Goal: Task Accomplishment & Management: Use online tool/utility

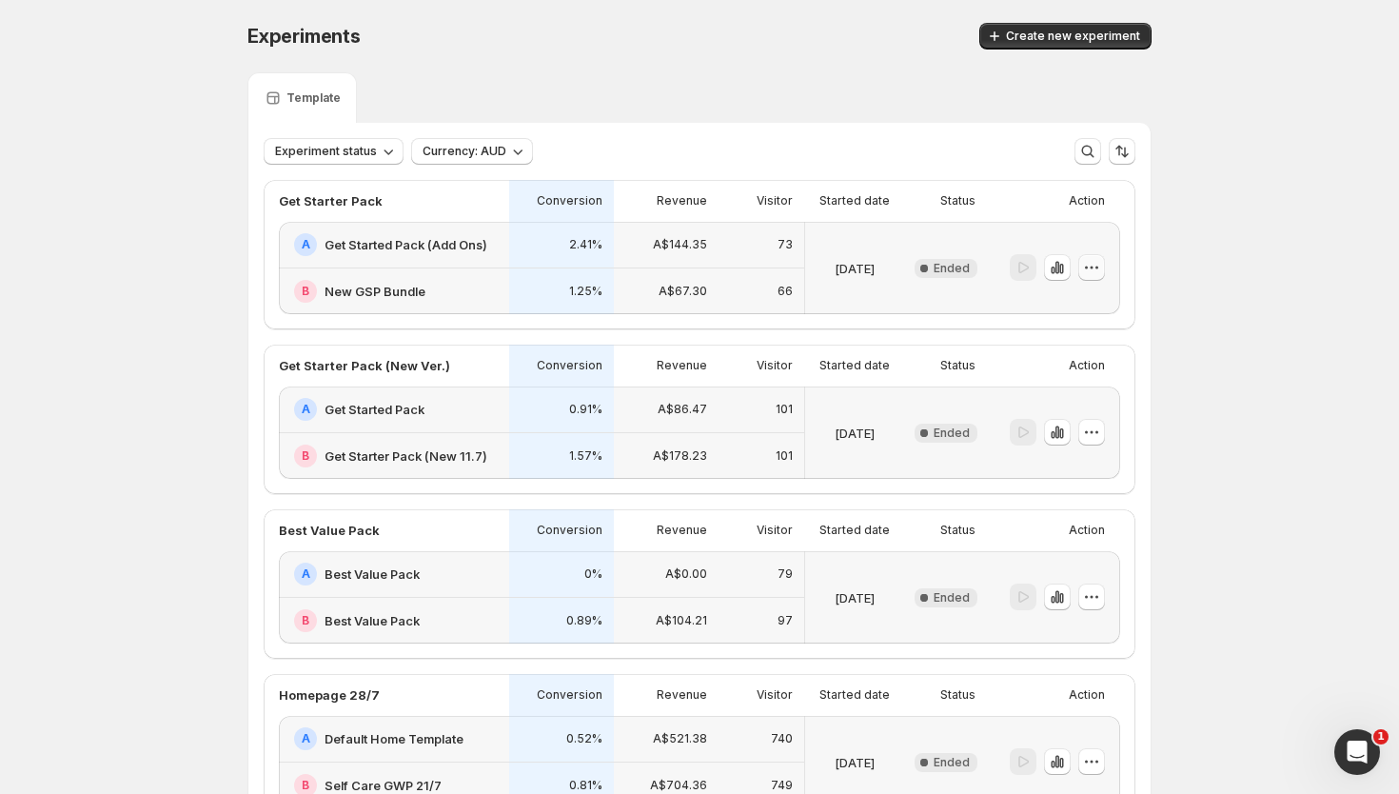
click at [1093, 274] on icon "button" at bounding box center [1091, 267] width 19 height 19
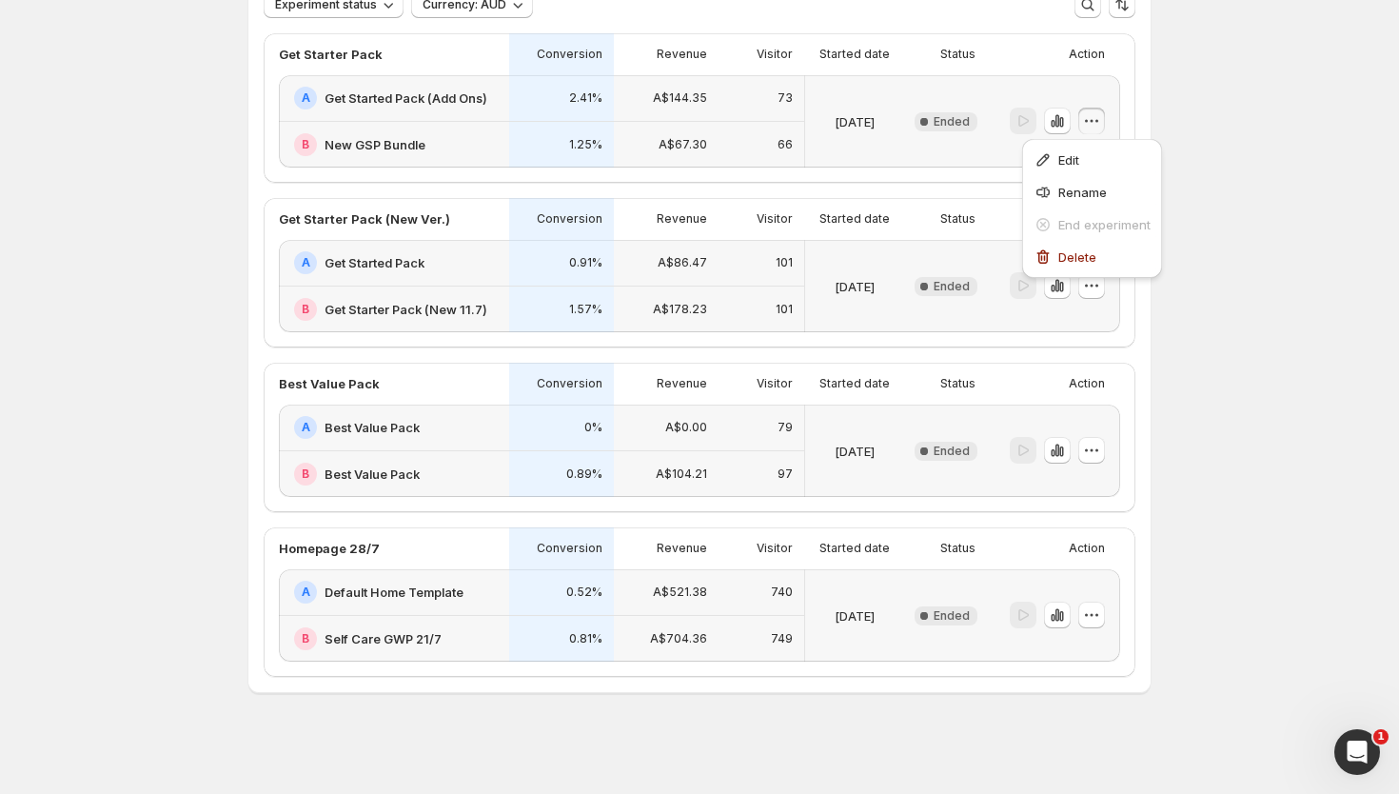
scroll to position [148, 0]
click at [1085, 612] on icon "button" at bounding box center [1091, 613] width 19 height 19
click at [837, 567] on div "[DATE]" at bounding box center [854, 613] width 99 height 92
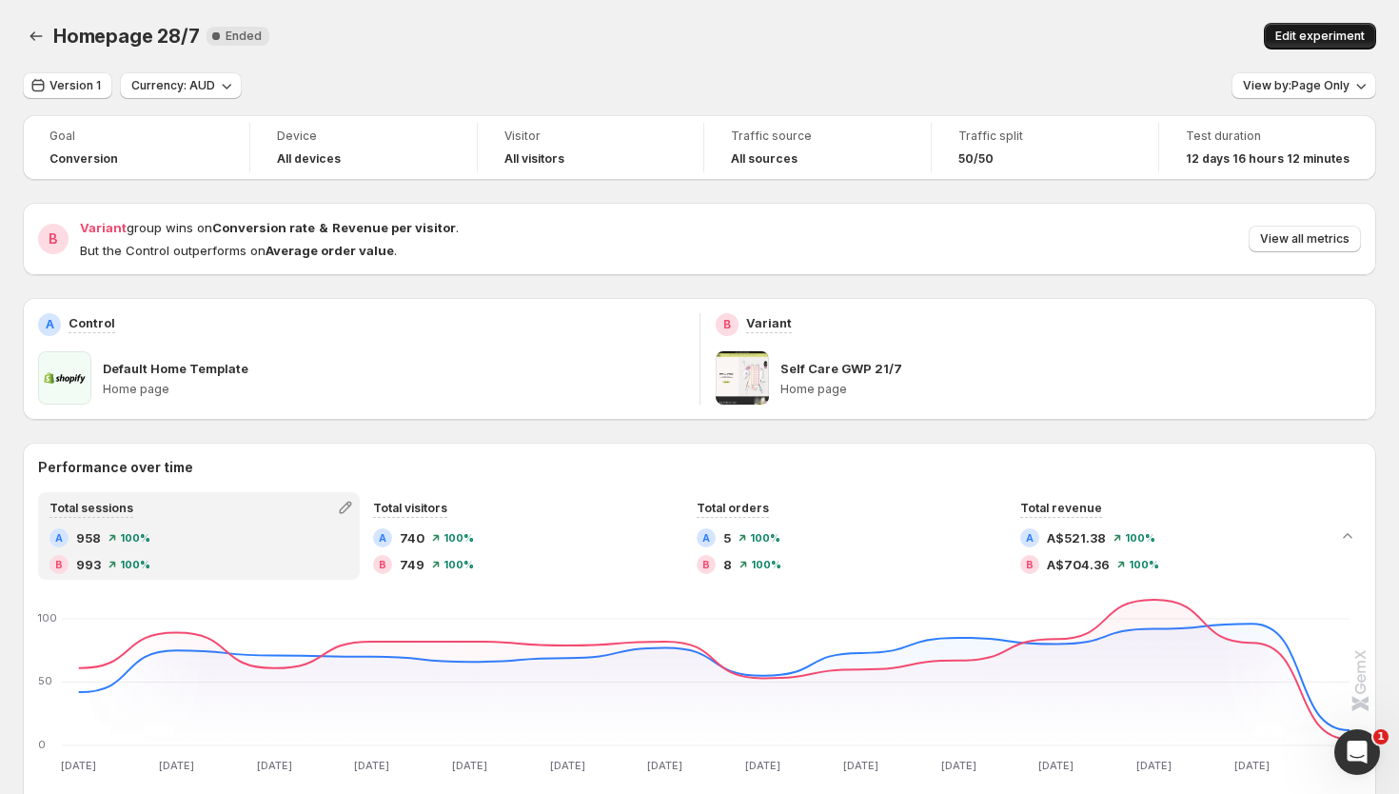
click at [1326, 35] on span "Edit experiment" at bounding box center [1320, 36] width 89 height 15
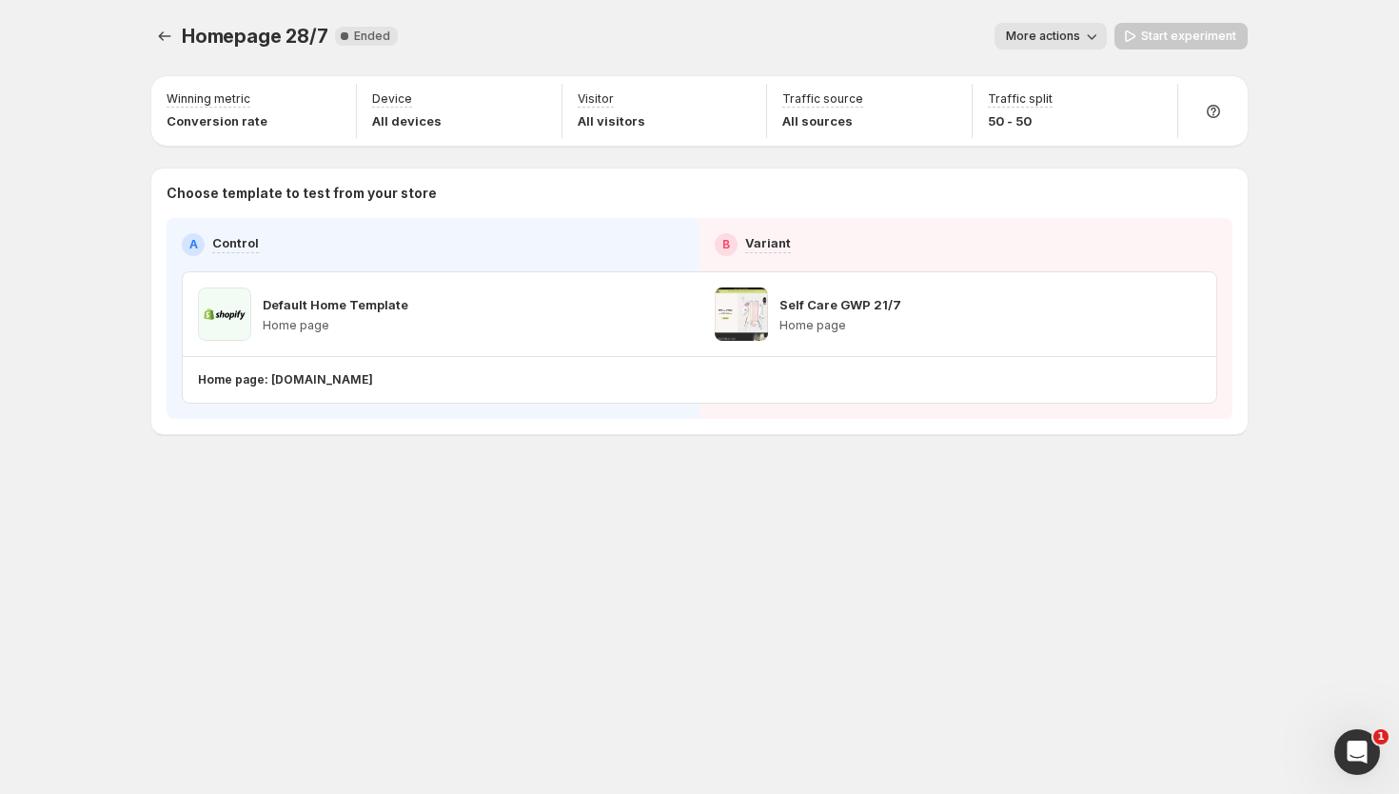
click at [1162, 41] on div "Start experiment" at bounding box center [1181, 36] width 133 height 27
click at [1101, 40] on icon "button" at bounding box center [1091, 36] width 19 height 19
click at [154, 30] on button "Experiments" at bounding box center [164, 36] width 27 height 27
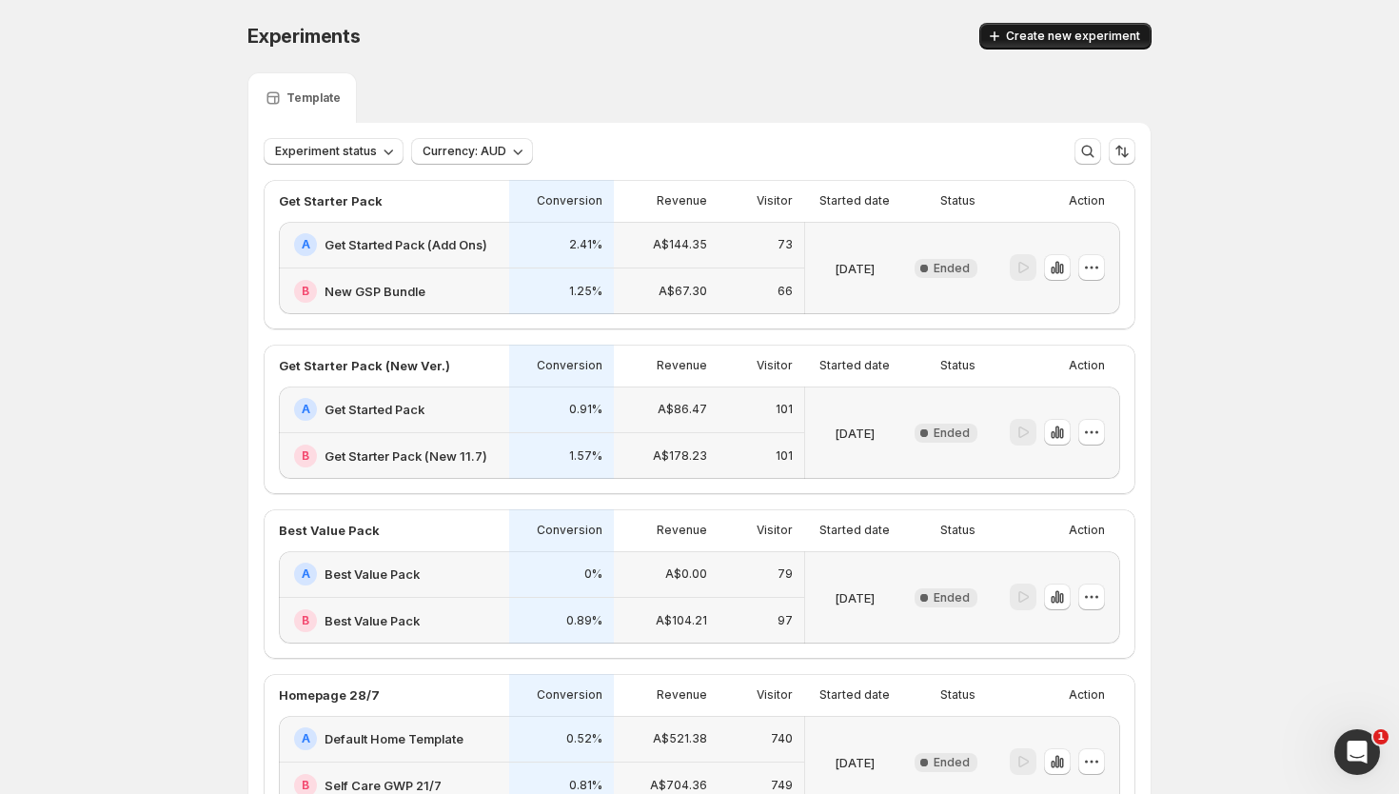
click at [1043, 39] on span "Create new experiment" at bounding box center [1073, 36] width 134 height 15
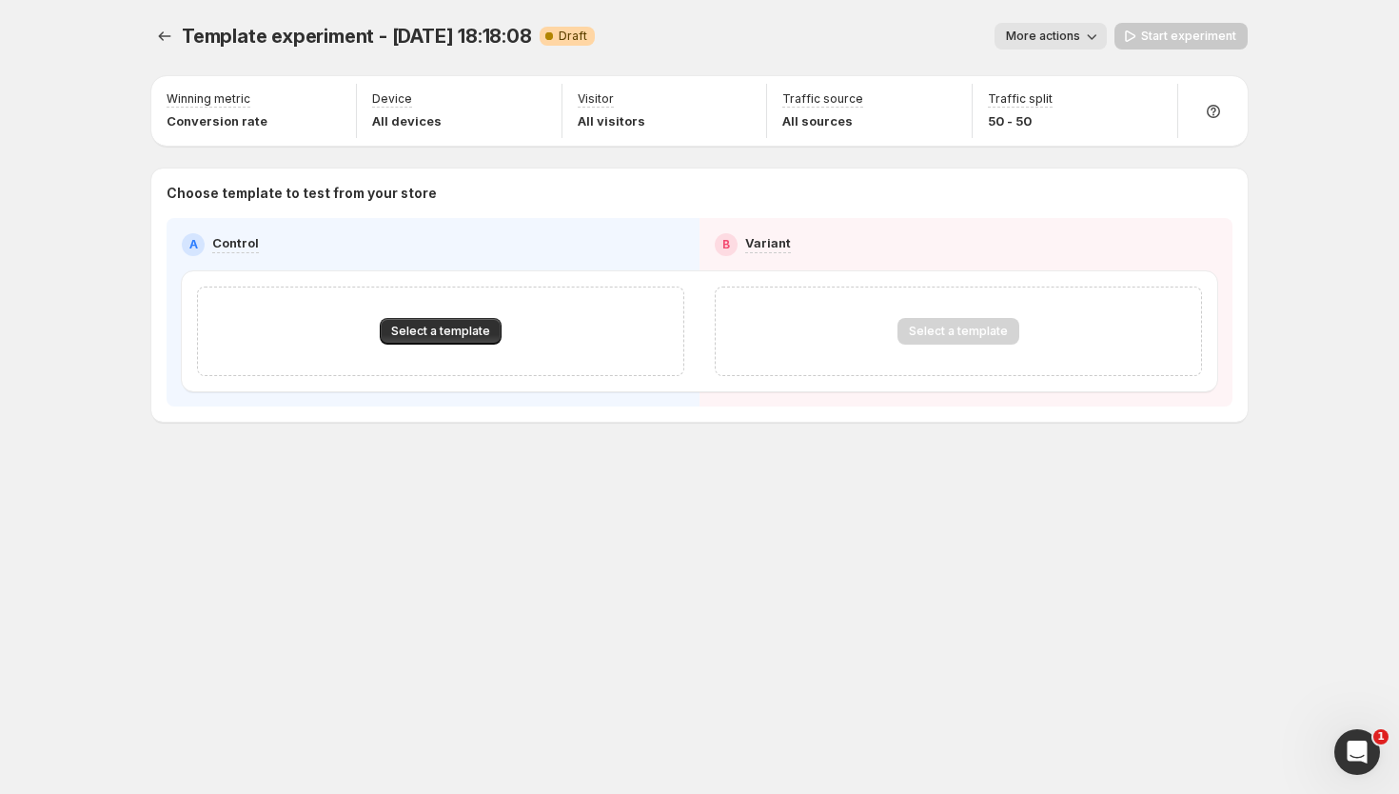
click at [1082, 23] on button "More actions" at bounding box center [1051, 36] width 112 height 27
click at [1067, 119] on button "Rename" at bounding box center [1071, 107] width 129 height 30
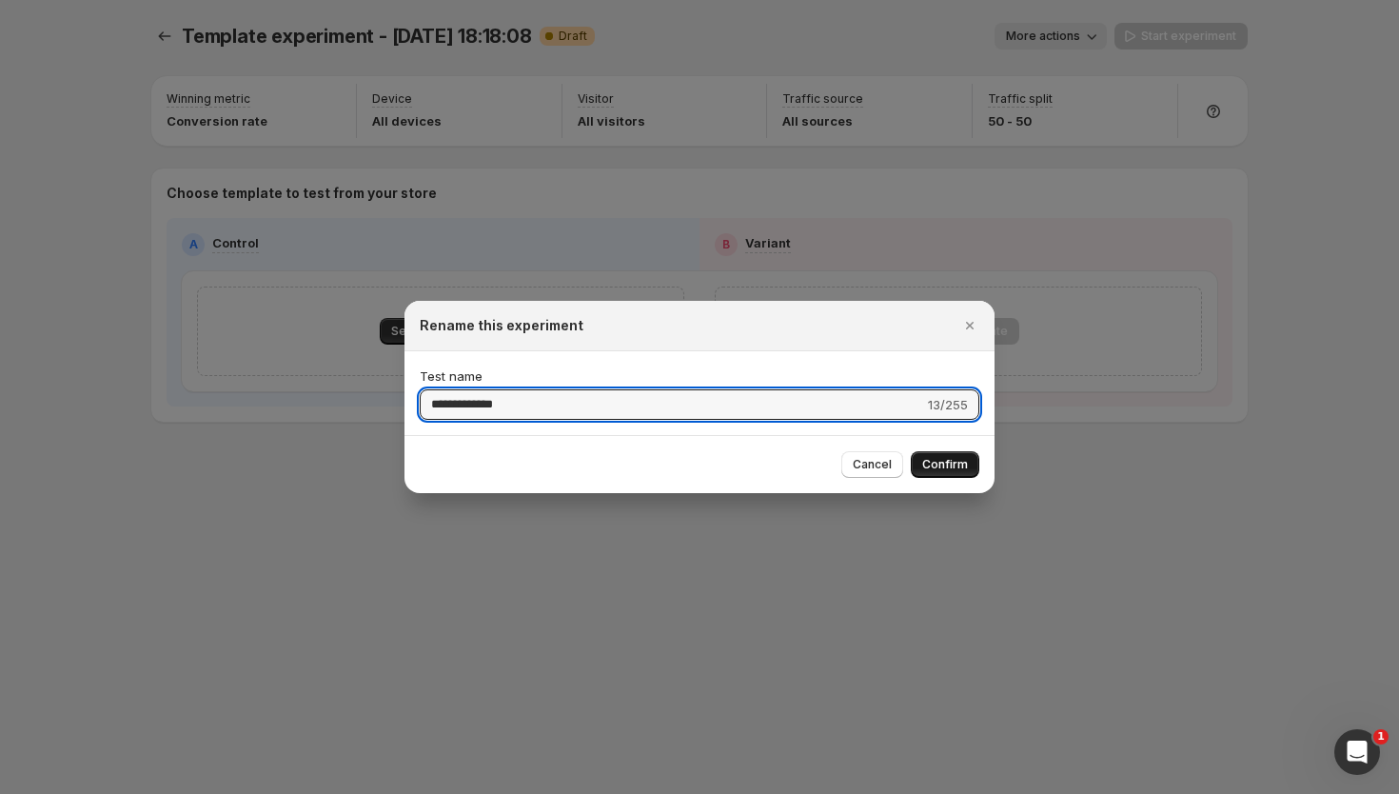
type input "**********"
click at [955, 465] on span "Confirm" at bounding box center [945, 464] width 46 height 15
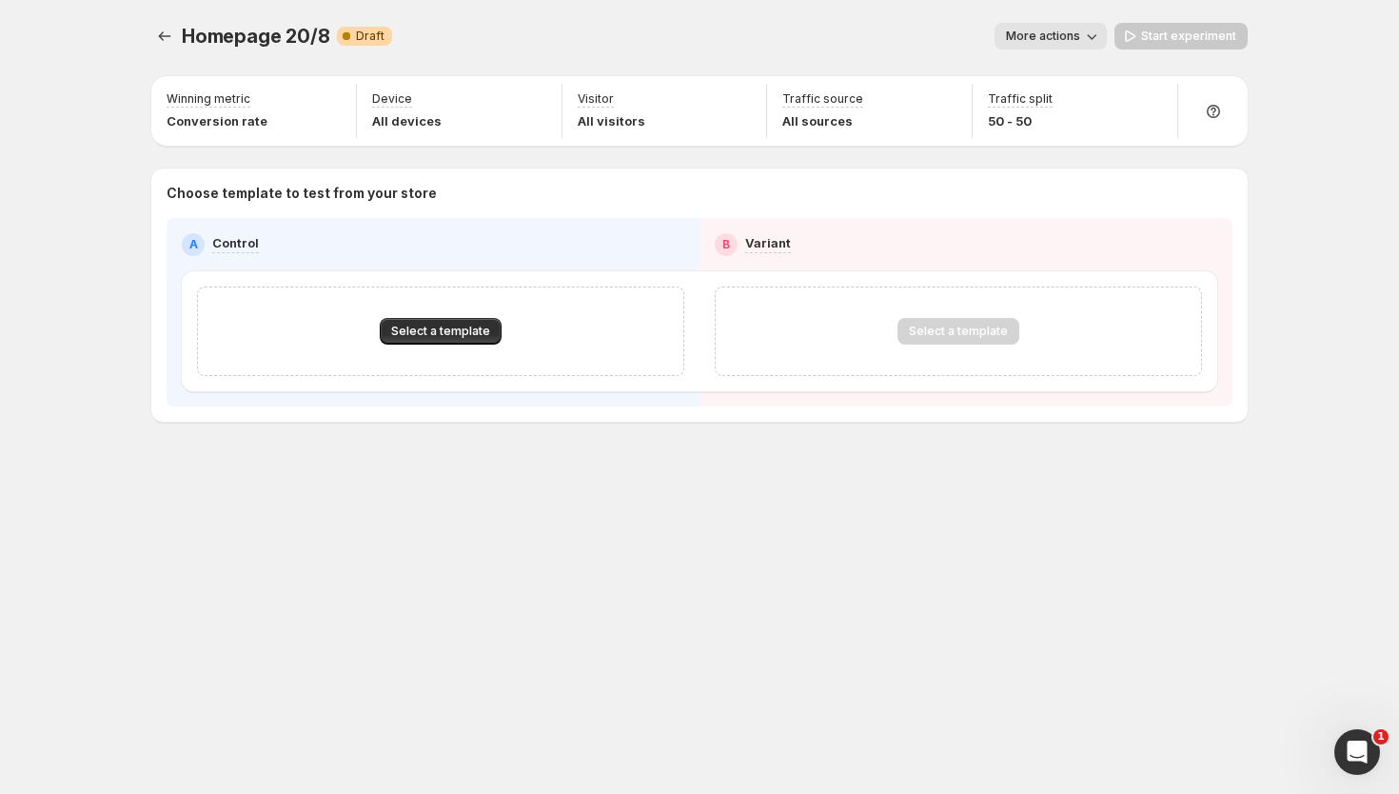
click at [473, 350] on div "Select a template" at bounding box center [440, 331] width 487 height 89
click at [465, 321] on button "Select a template" at bounding box center [441, 331] width 122 height 27
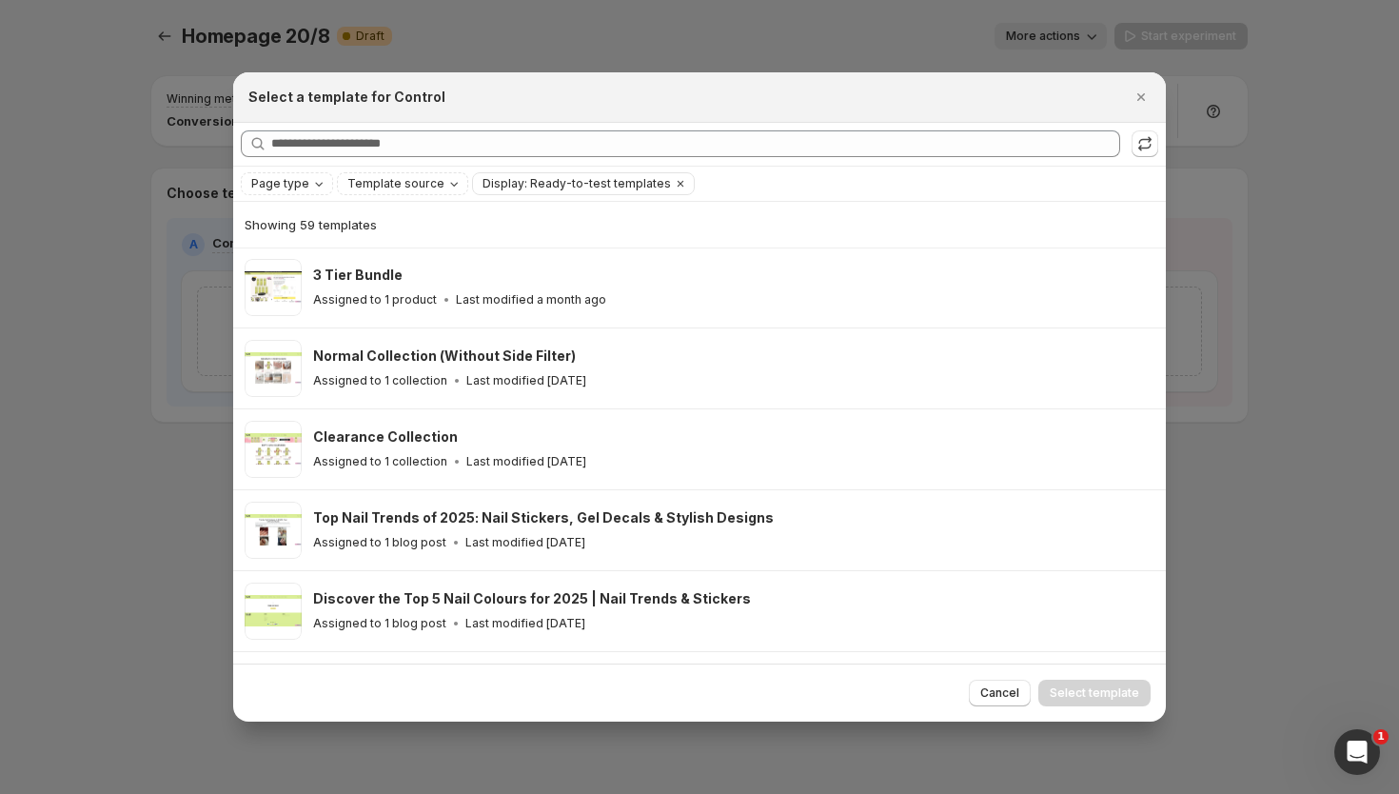
scroll to position [1068, 0]
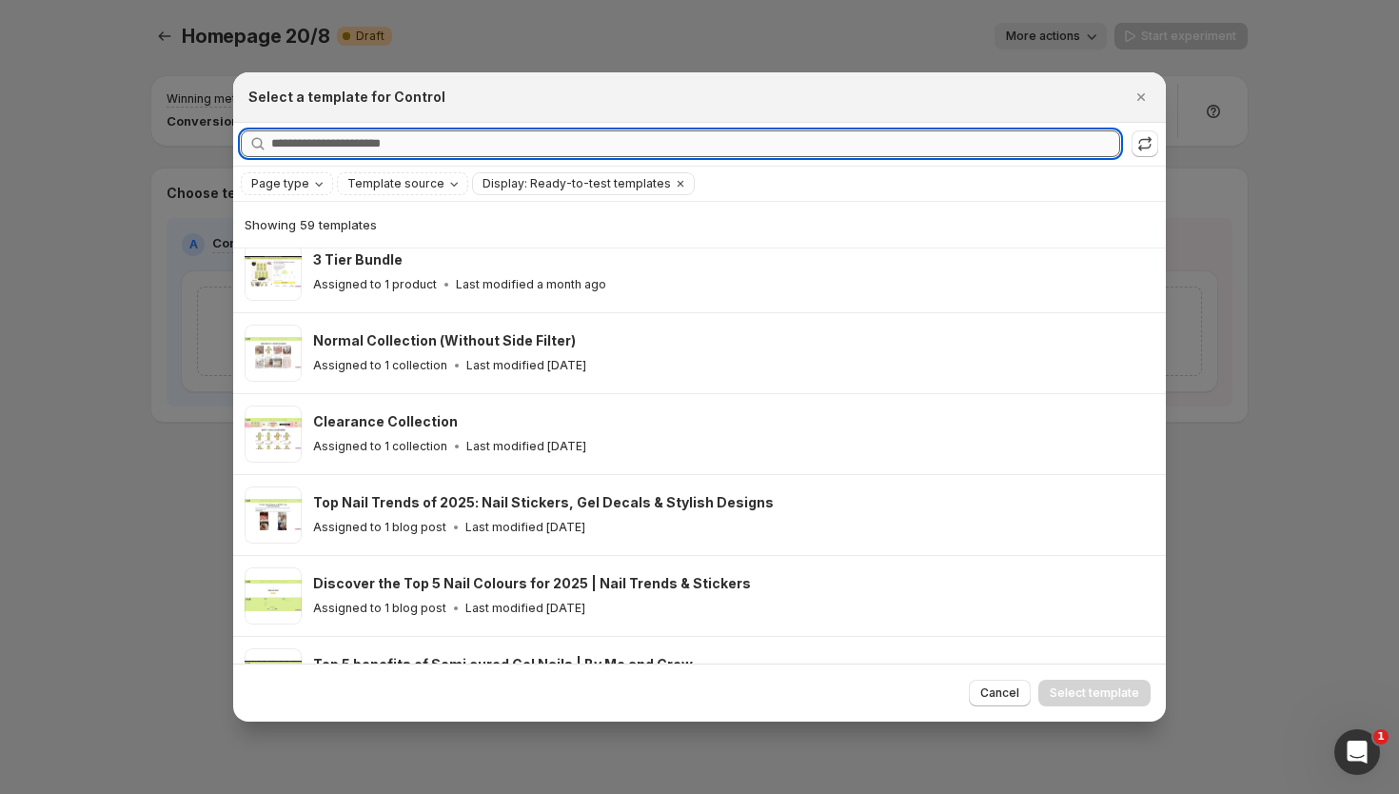
click at [451, 146] on input "Searching all templates" at bounding box center [695, 143] width 849 height 27
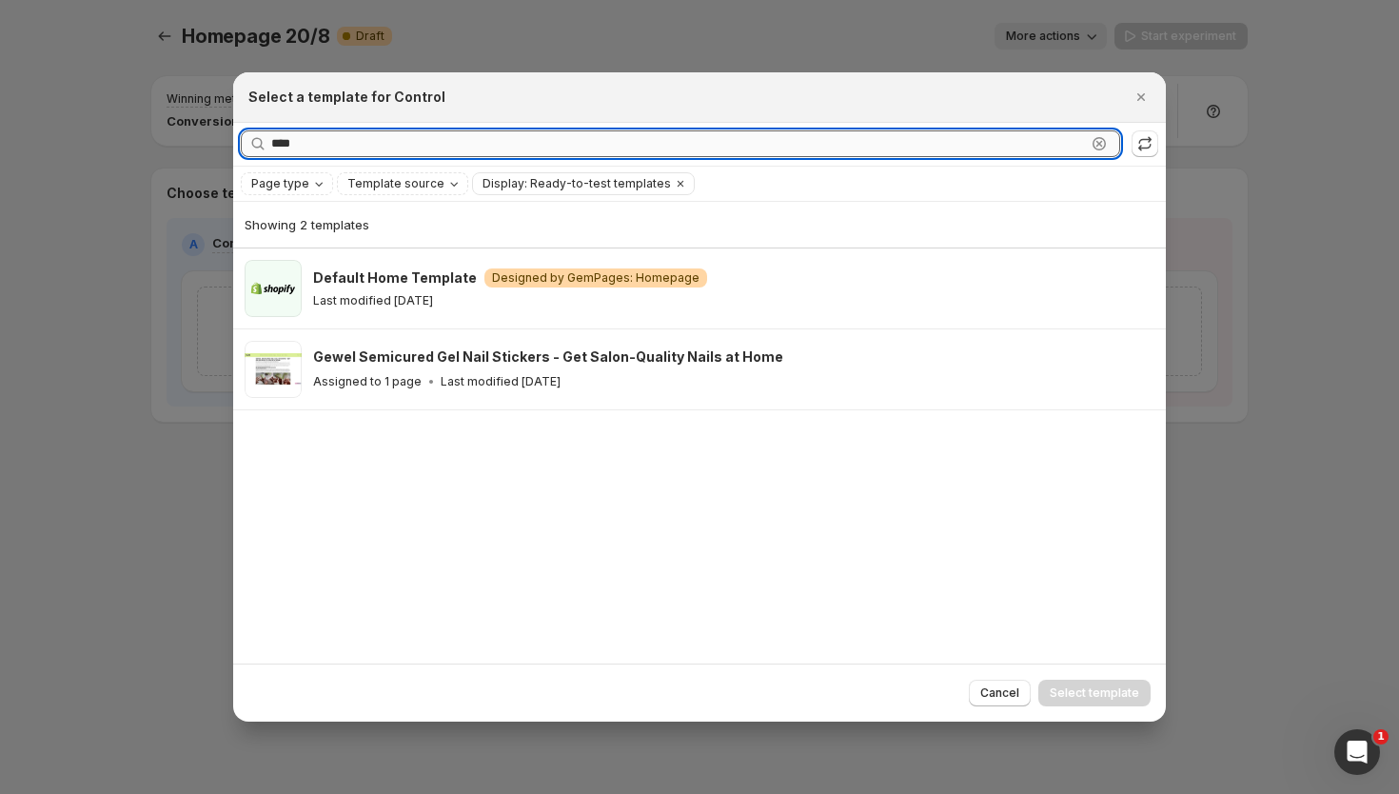
scroll to position [0, 0]
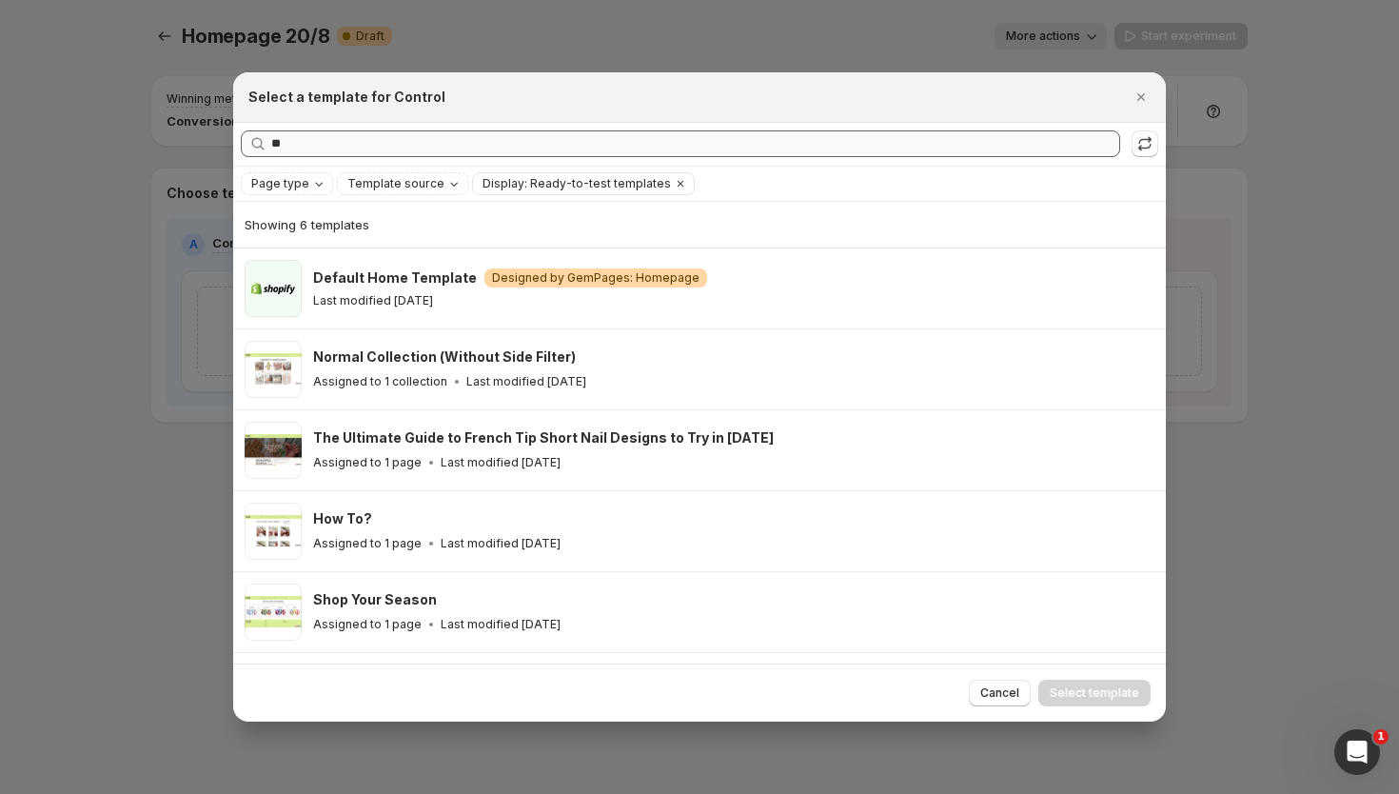
type input "*"
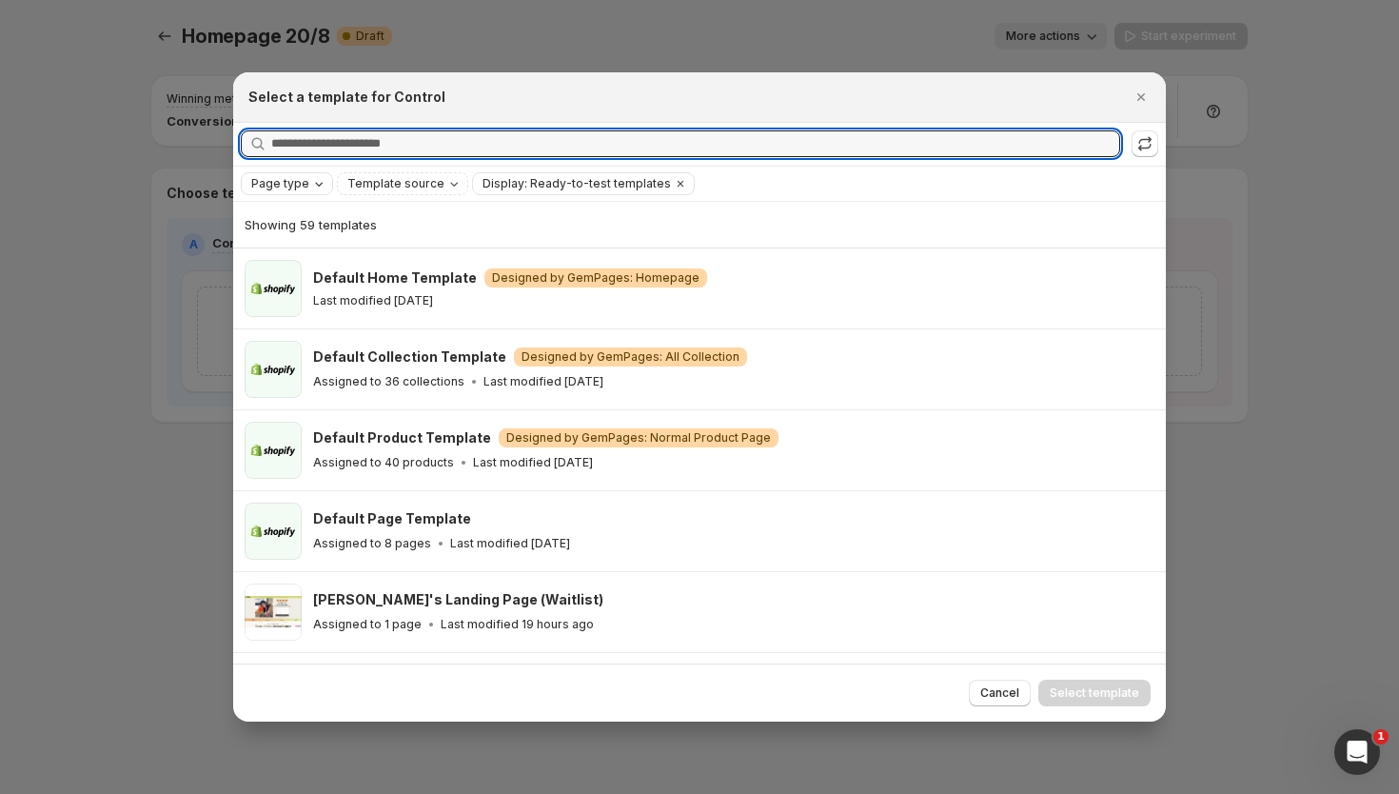
click at [295, 176] on span "Page type" at bounding box center [280, 183] width 58 height 15
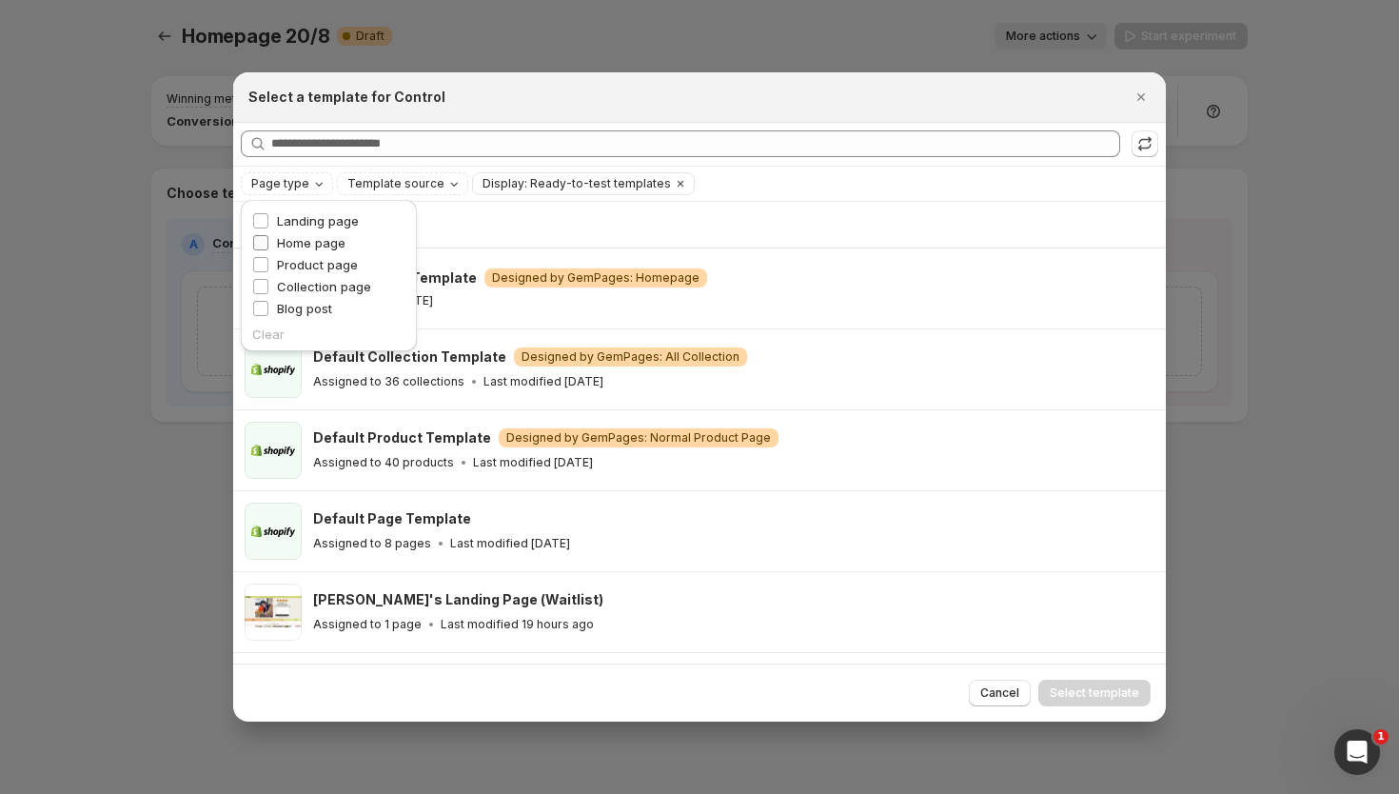
click at [317, 244] on span "Home page" at bounding box center [311, 242] width 69 height 15
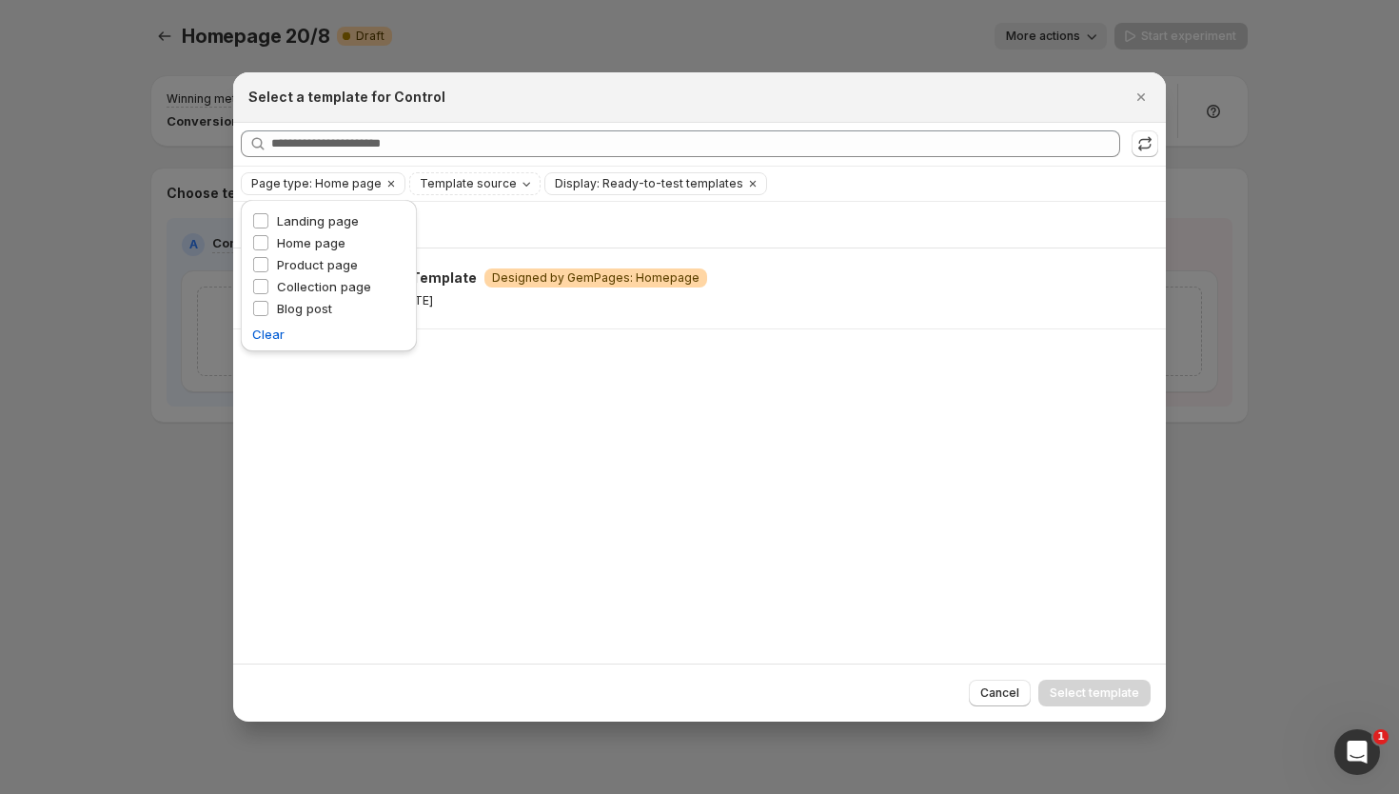
click at [624, 217] on div "Showing 1 template" at bounding box center [700, 224] width 910 height 19
click at [563, 186] on span "Display: Ready-to-test templates" at bounding box center [649, 183] width 188 height 15
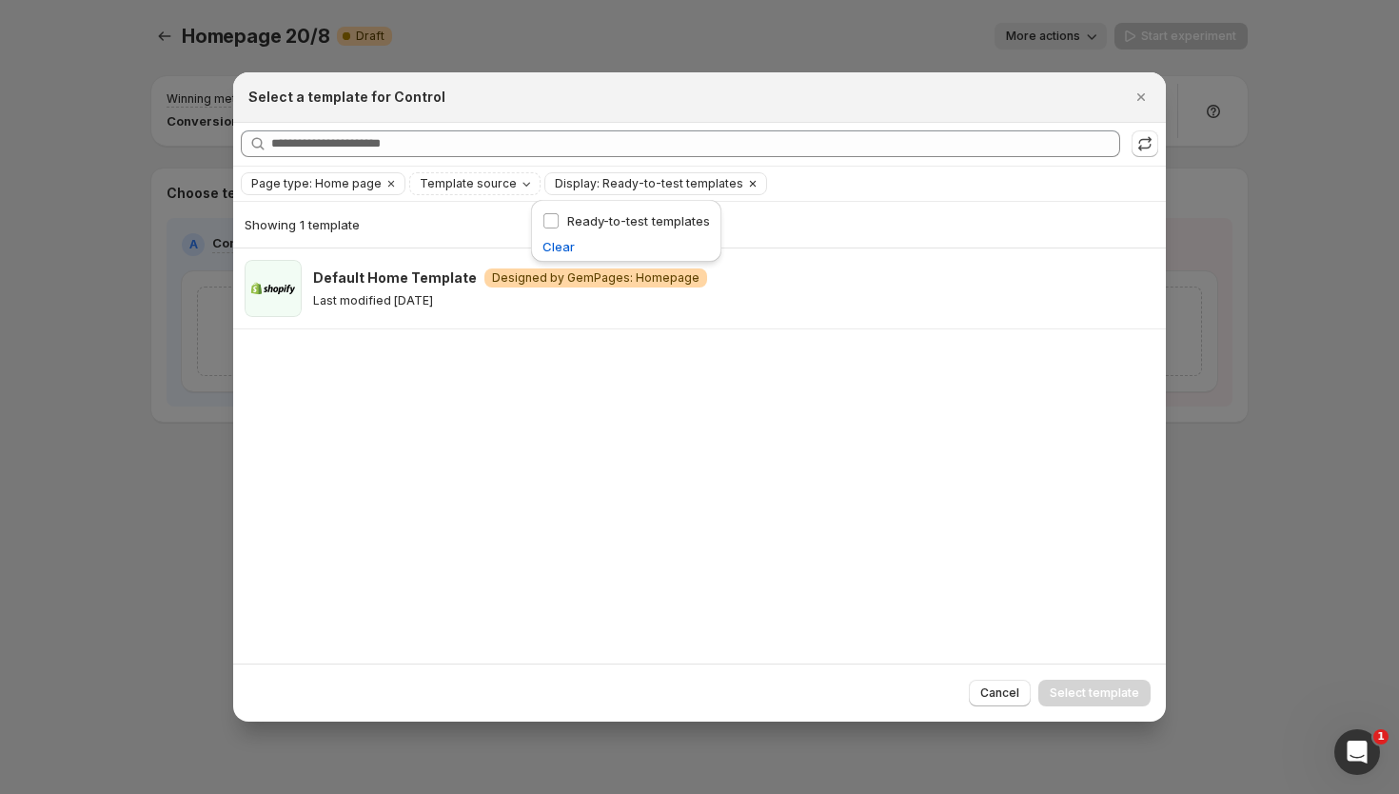
click at [745, 179] on icon "Clear" at bounding box center [752, 183] width 15 height 15
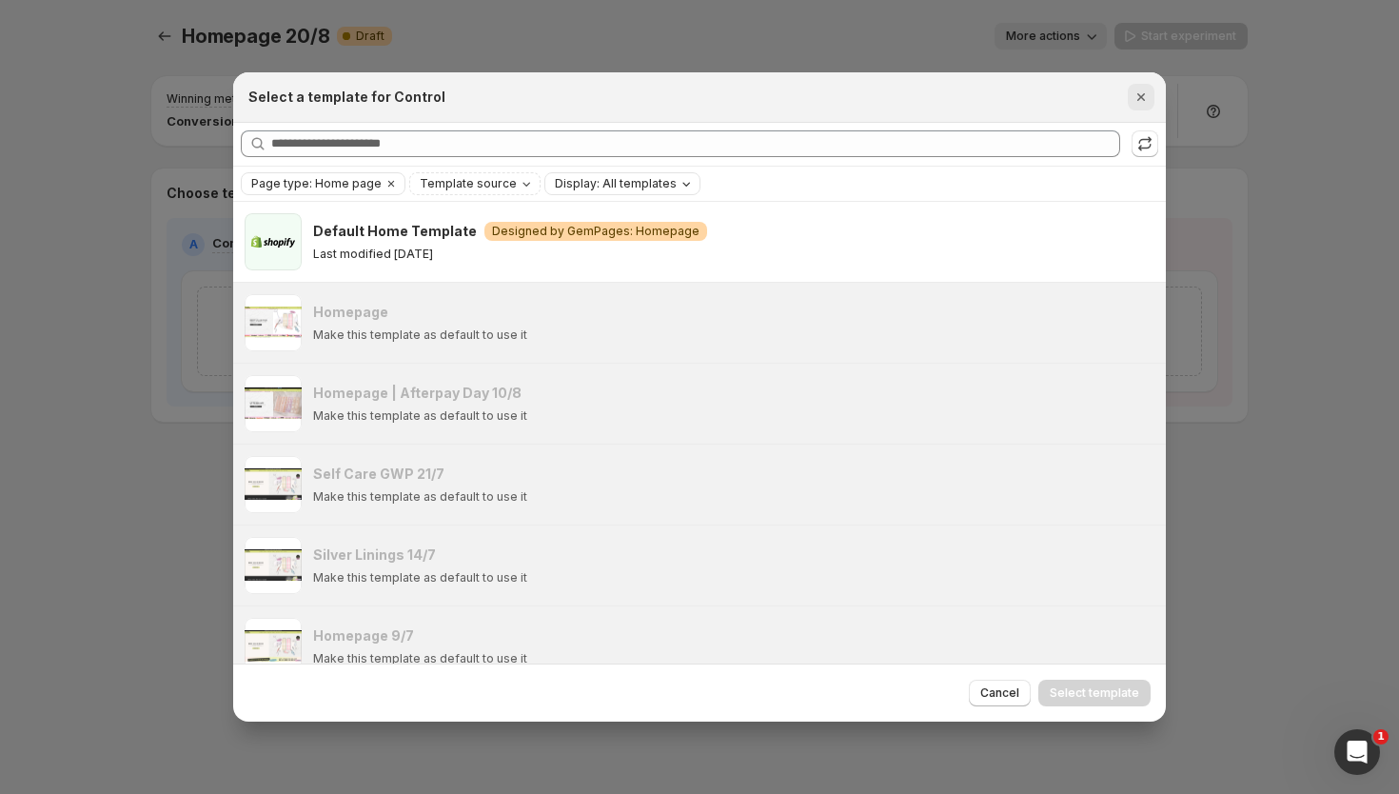
click at [1141, 105] on icon "Close" at bounding box center [1141, 97] width 19 height 19
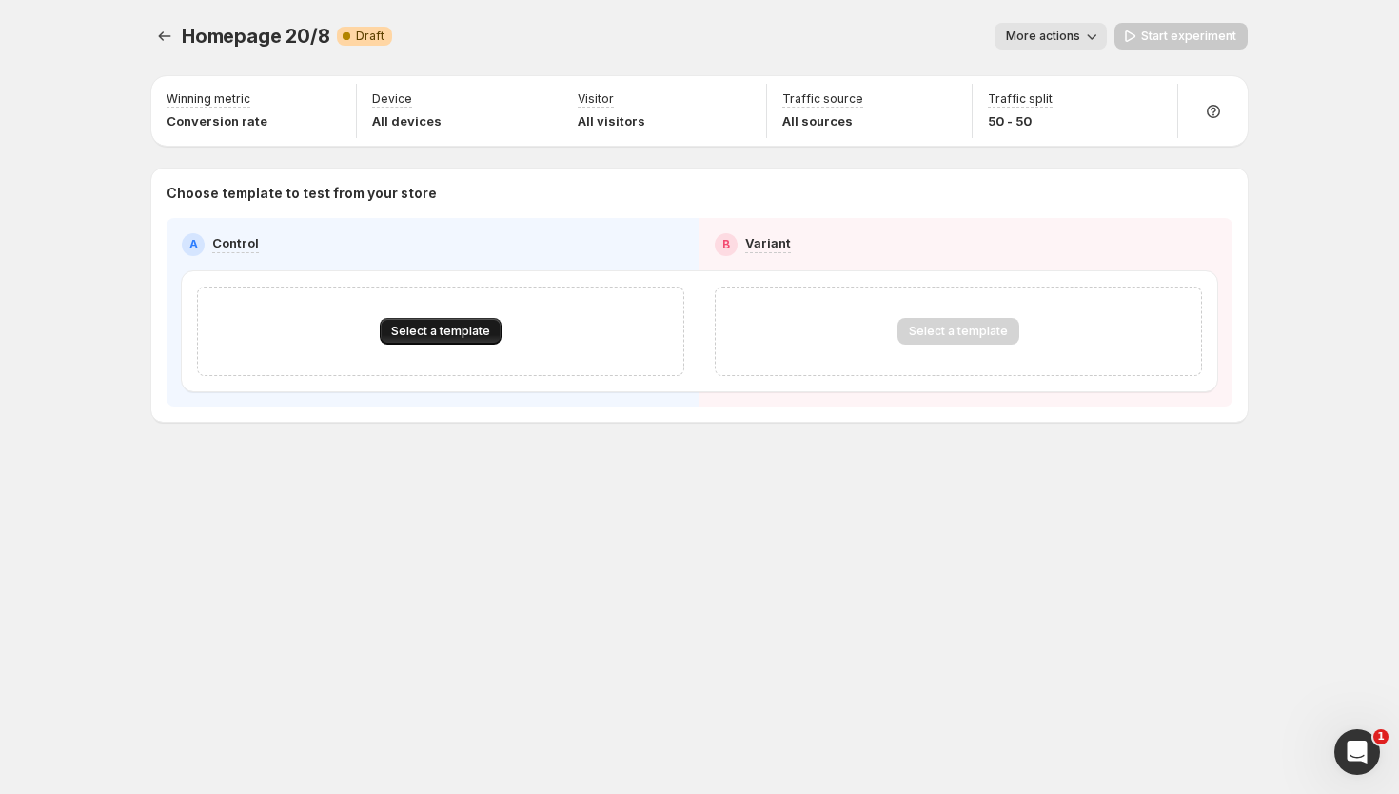
click at [436, 339] on button "Select a template" at bounding box center [441, 331] width 122 height 27
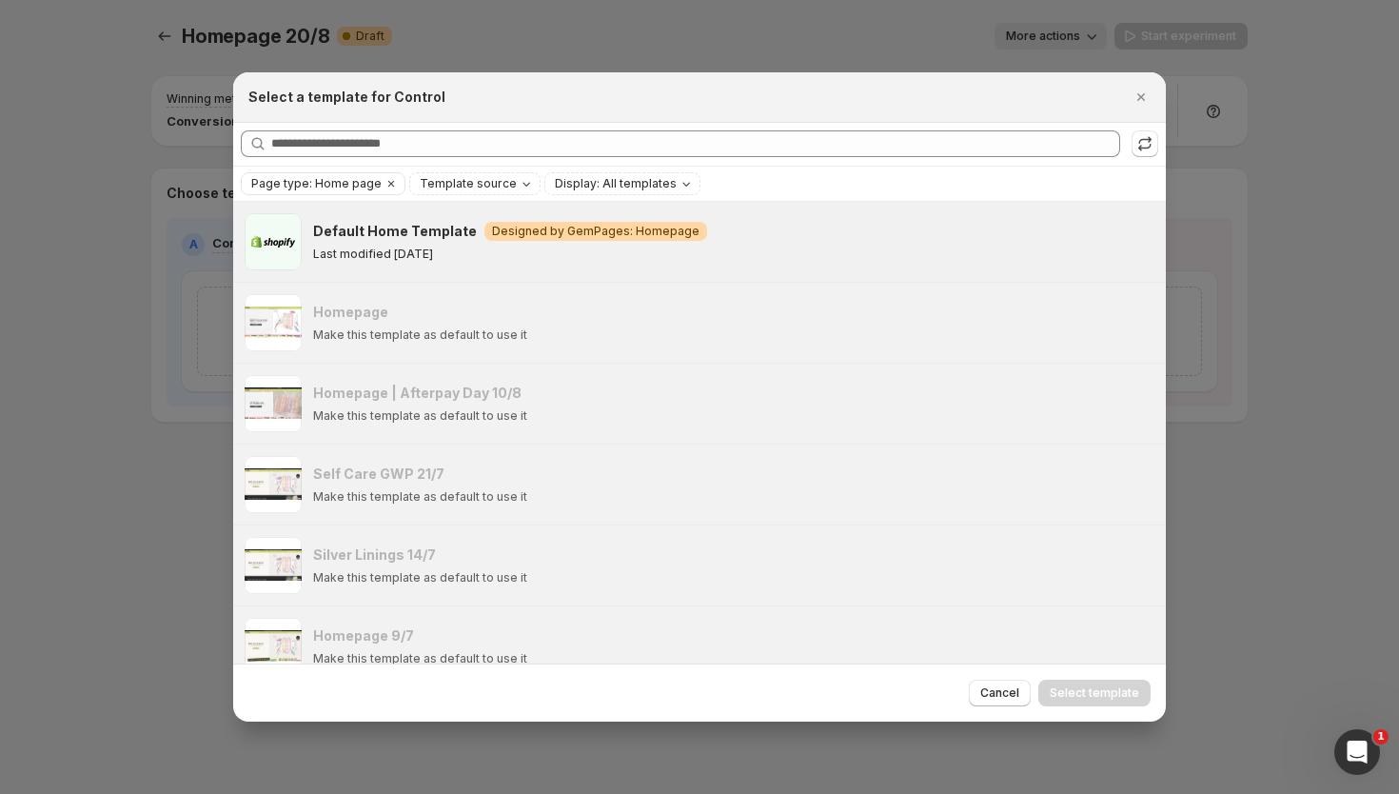
click at [443, 274] on div "Default Home Template Warning Designed by GemPages: Homepage Last modified [DAT…" at bounding box center [699, 242] width 933 height 80
click at [1064, 252] on div "Last modified [DATE]" at bounding box center [731, 254] width 836 height 15
click at [625, 270] on div "Default Home Template Warning Designed by GemPages: Homepage Last modified [DAT…" at bounding box center [699, 242] width 933 height 80
click at [1105, 322] on span "Go to editor" at bounding box center [1110, 315] width 68 height 15
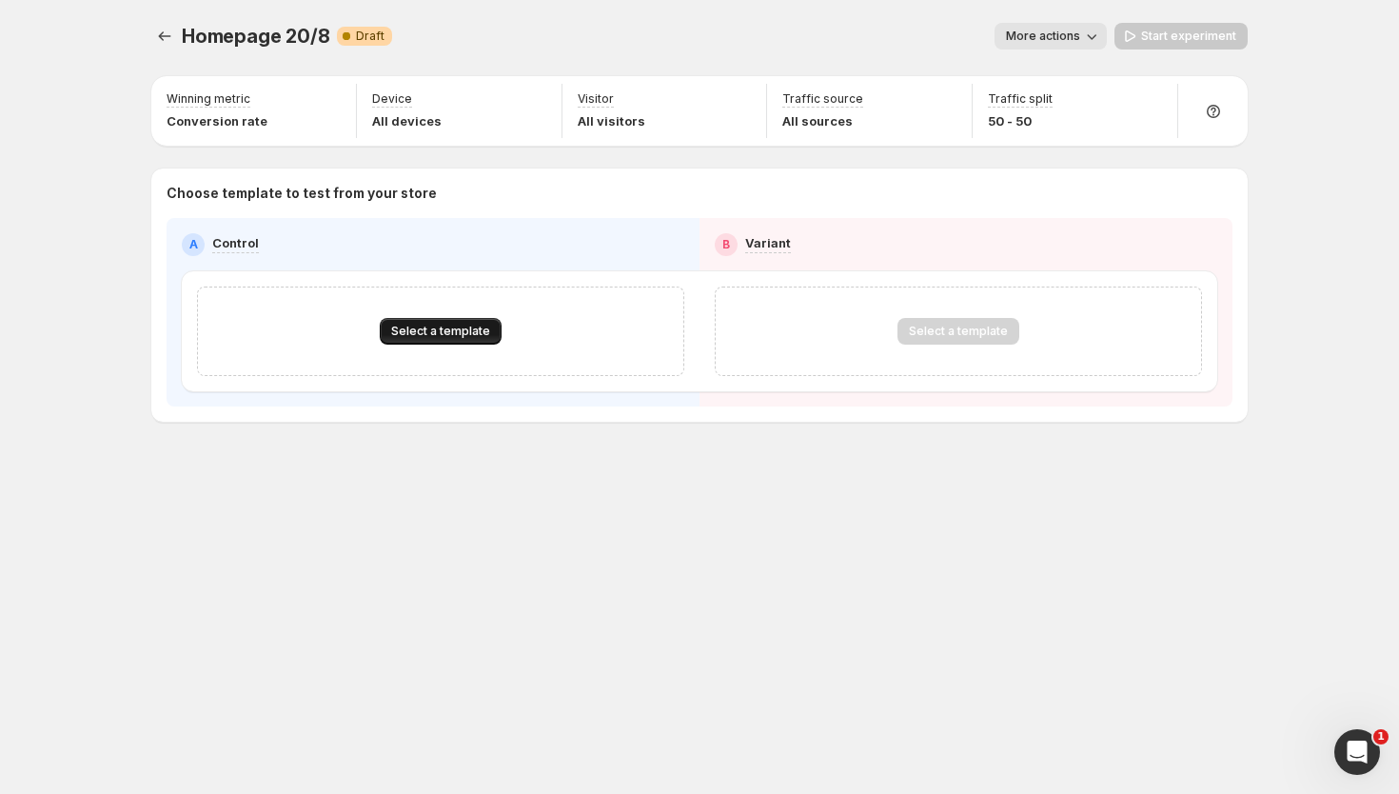
click at [432, 323] on button "Select a template" at bounding box center [441, 331] width 122 height 27
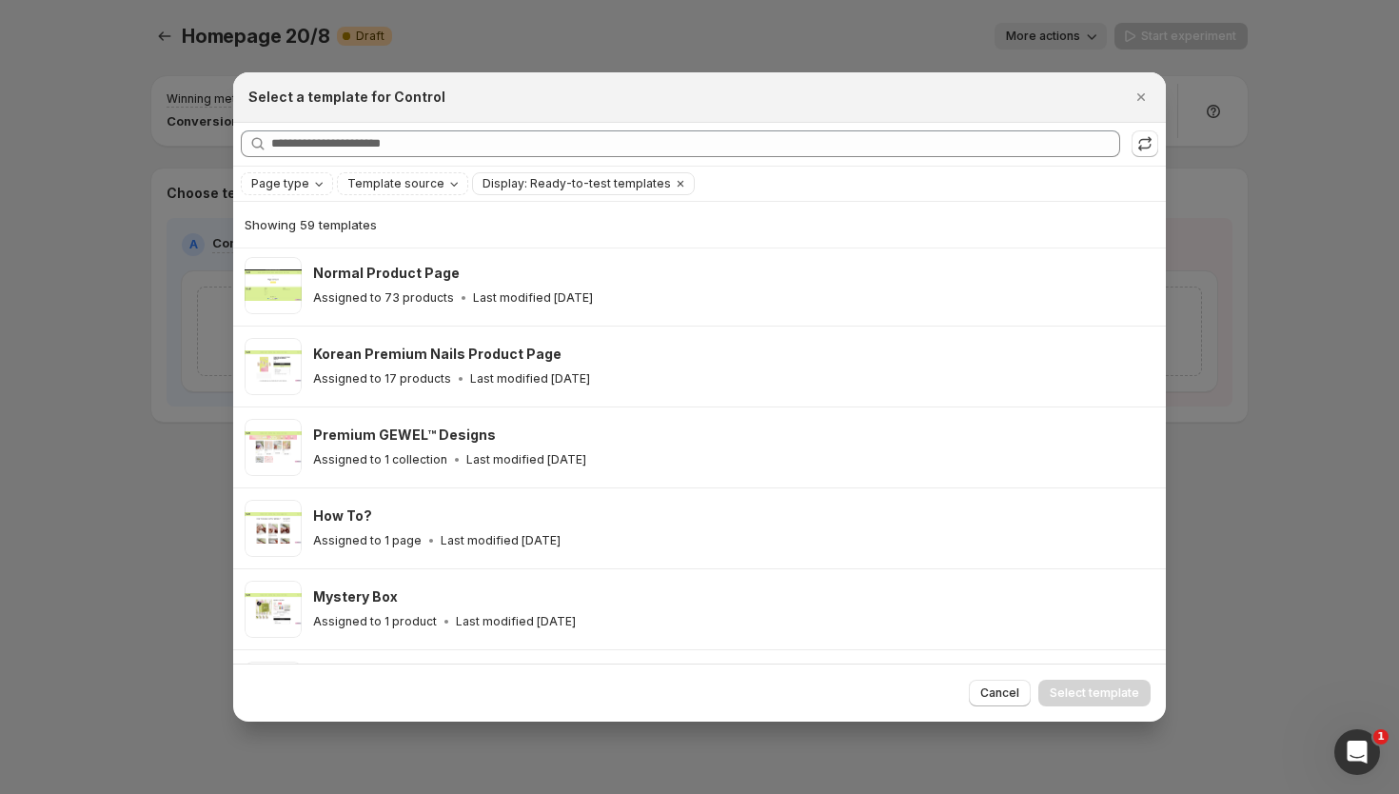
scroll to position [2201, 0]
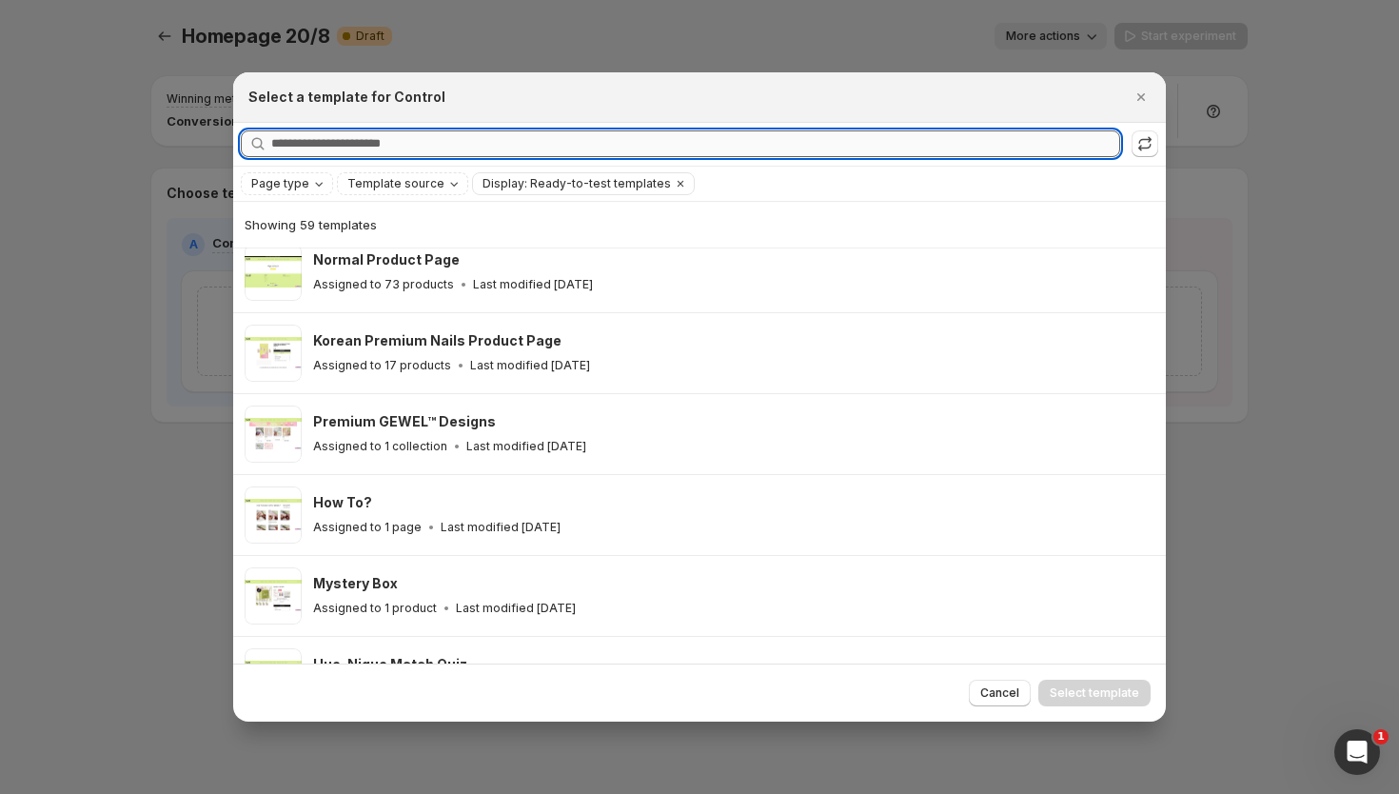
click at [468, 147] on input "Searching all templates" at bounding box center [695, 143] width 849 height 27
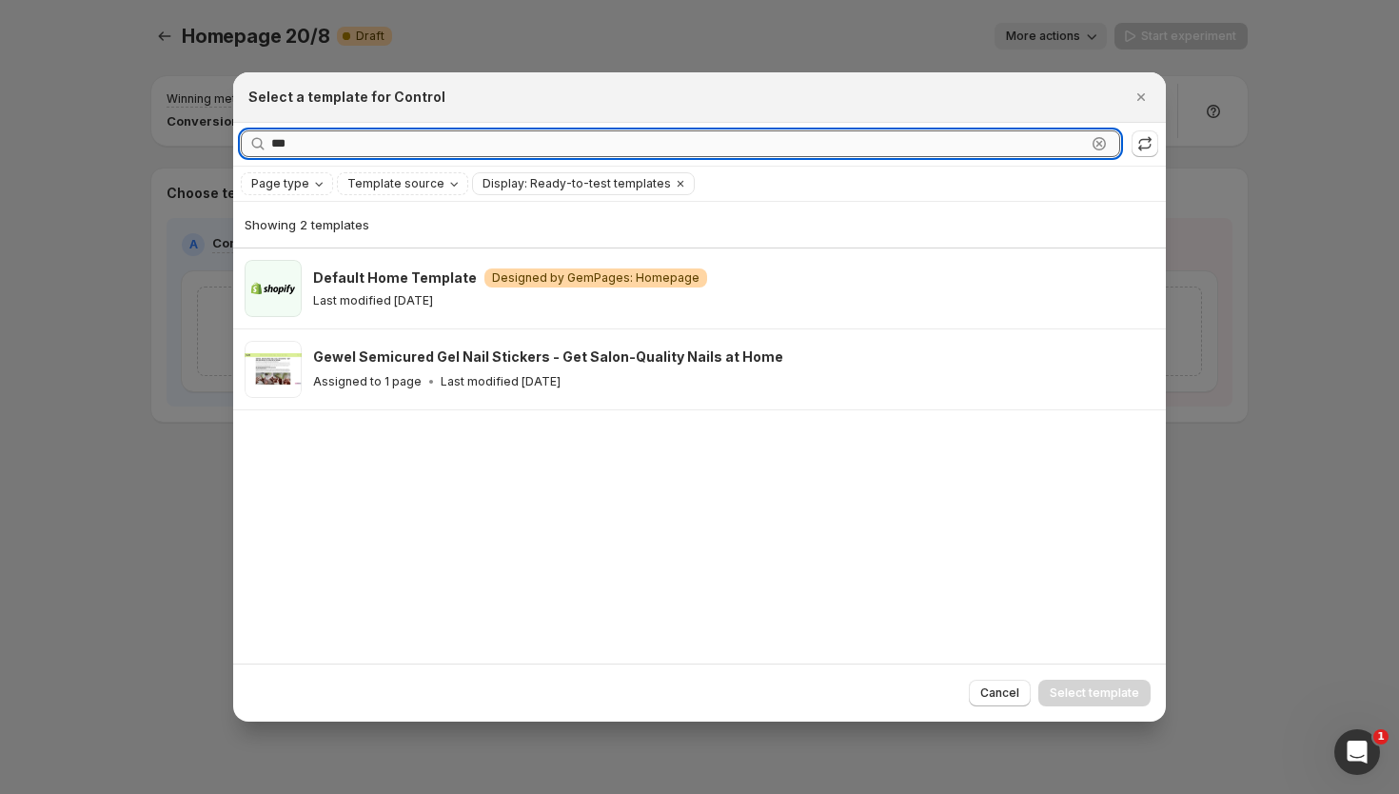
scroll to position [0, 0]
type input "****"
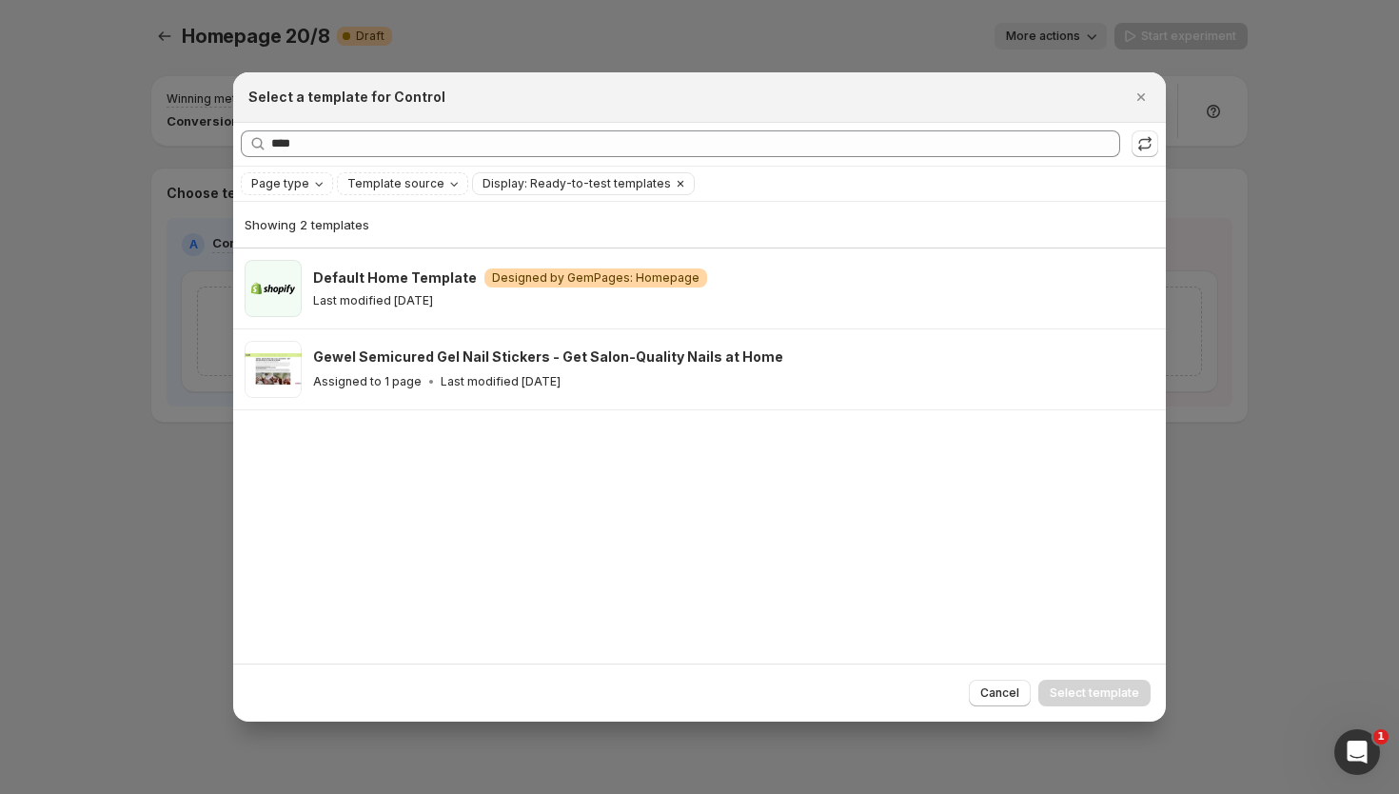
click at [671, 179] on button "Clear" at bounding box center [680, 183] width 19 height 21
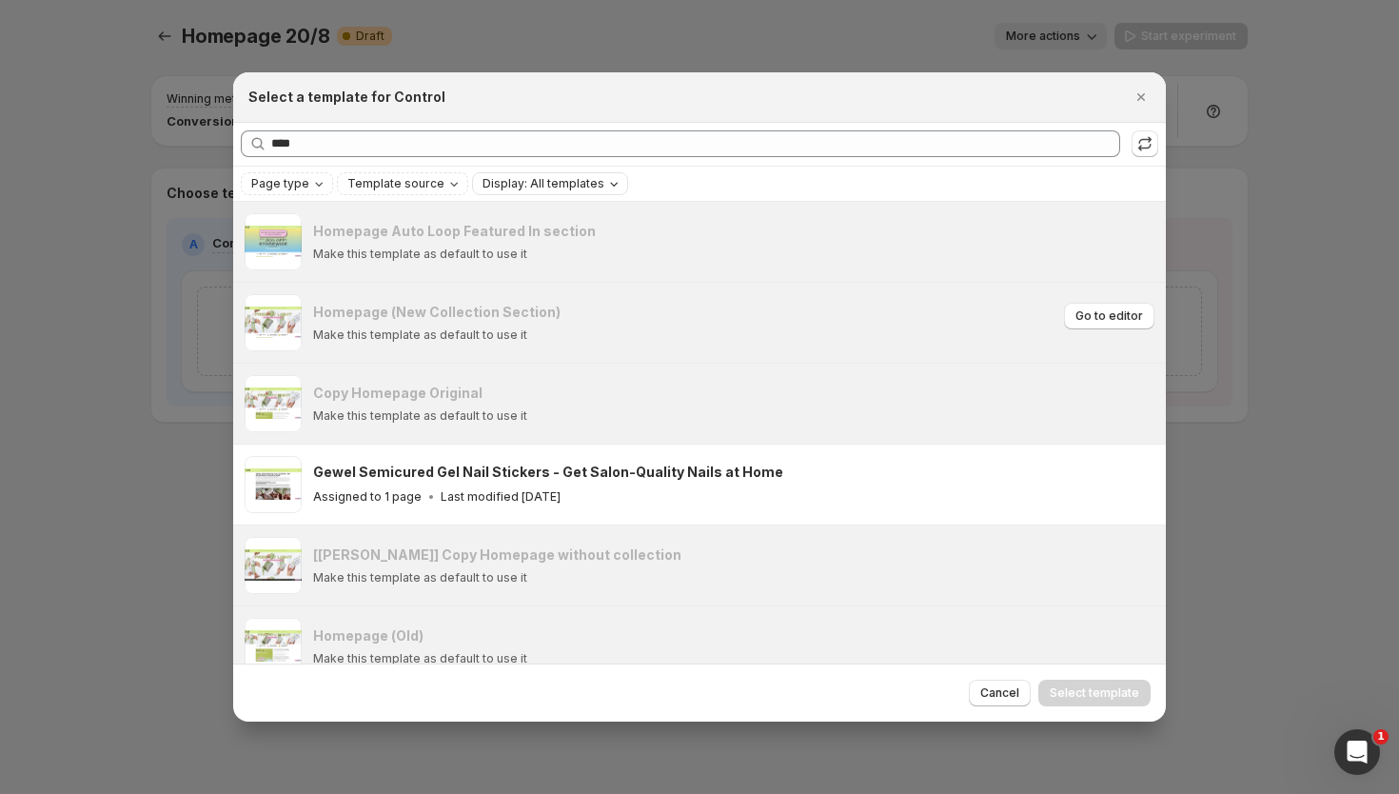
scroll to position [743, 0]
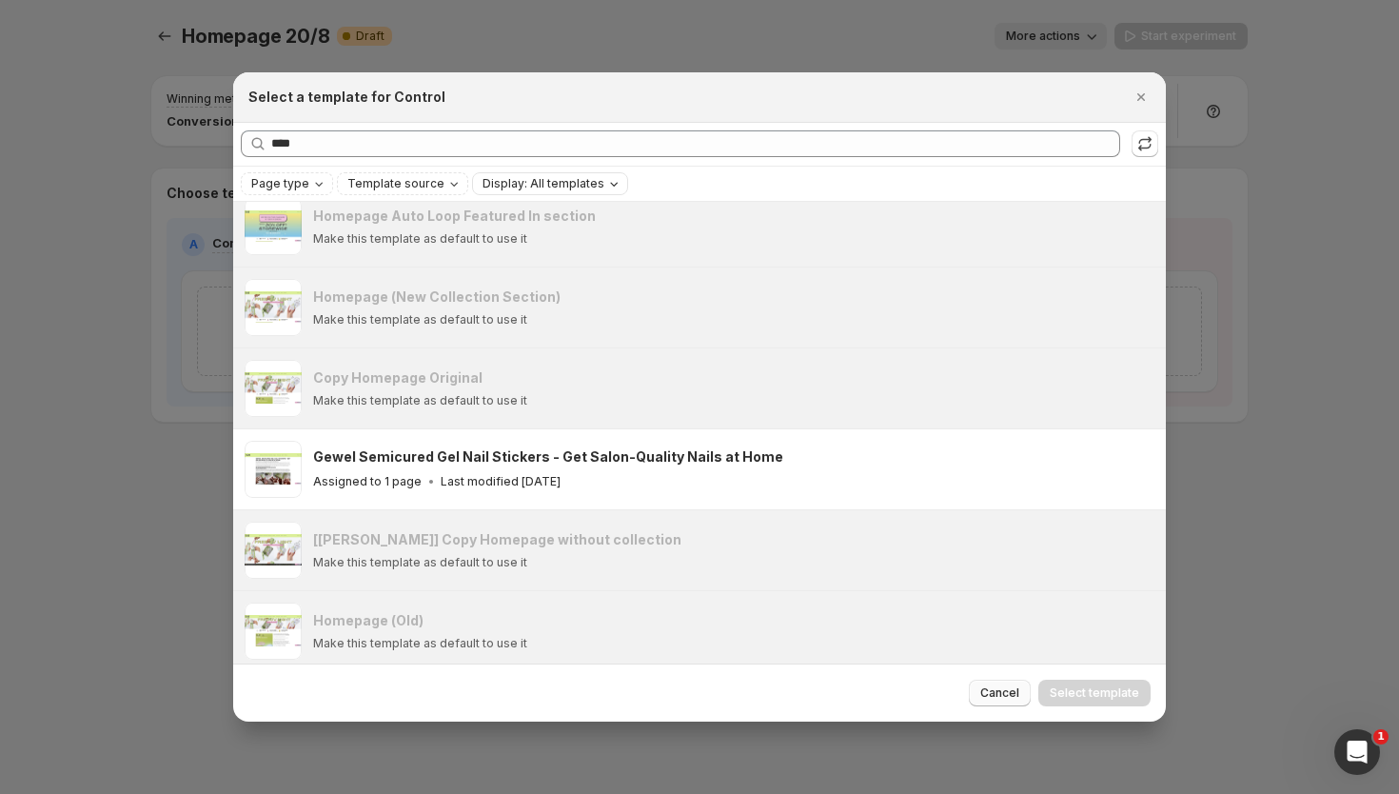
click at [987, 688] on span "Cancel" at bounding box center [999, 692] width 39 height 15
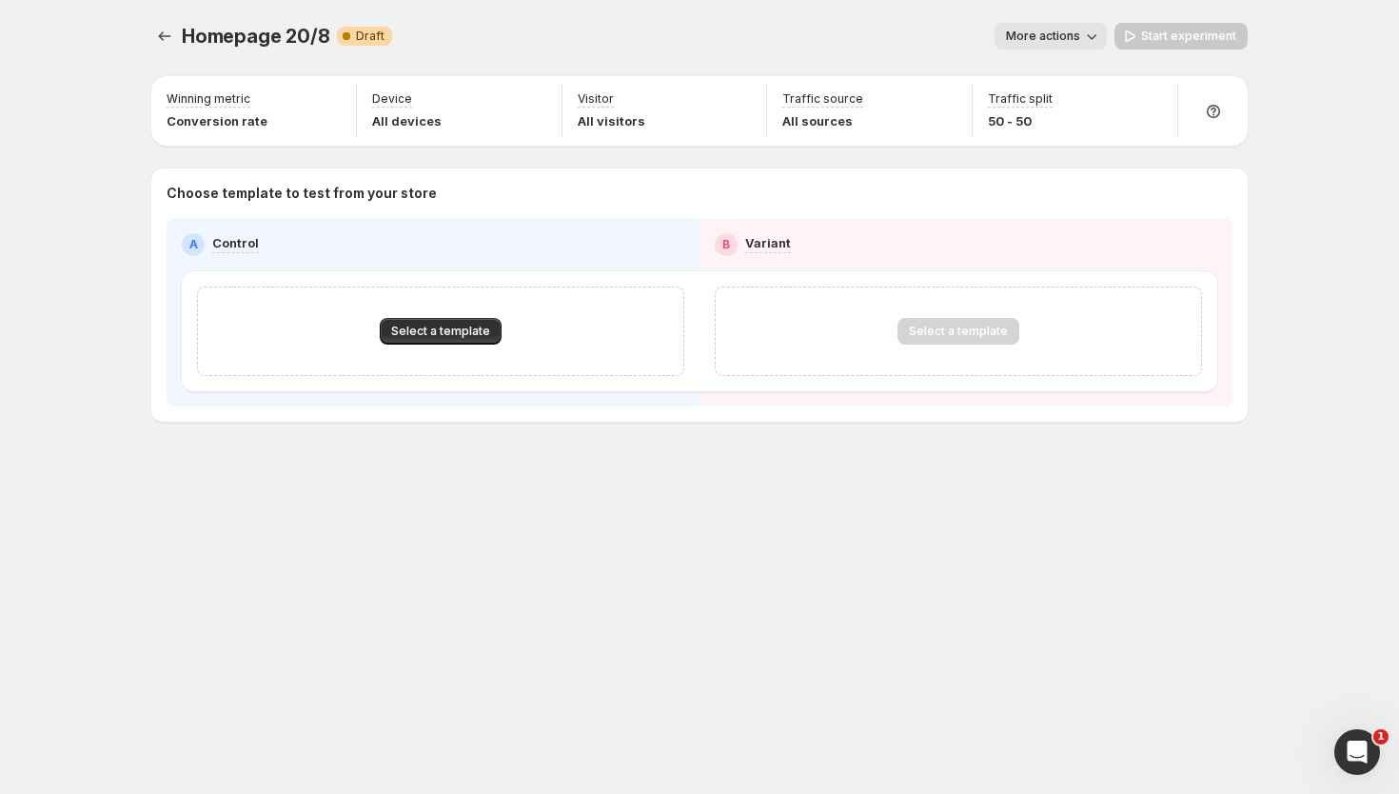
click at [974, 345] on div "Select a template" at bounding box center [958, 331] width 487 height 89
click at [496, 329] on button "Select a template" at bounding box center [441, 331] width 122 height 27
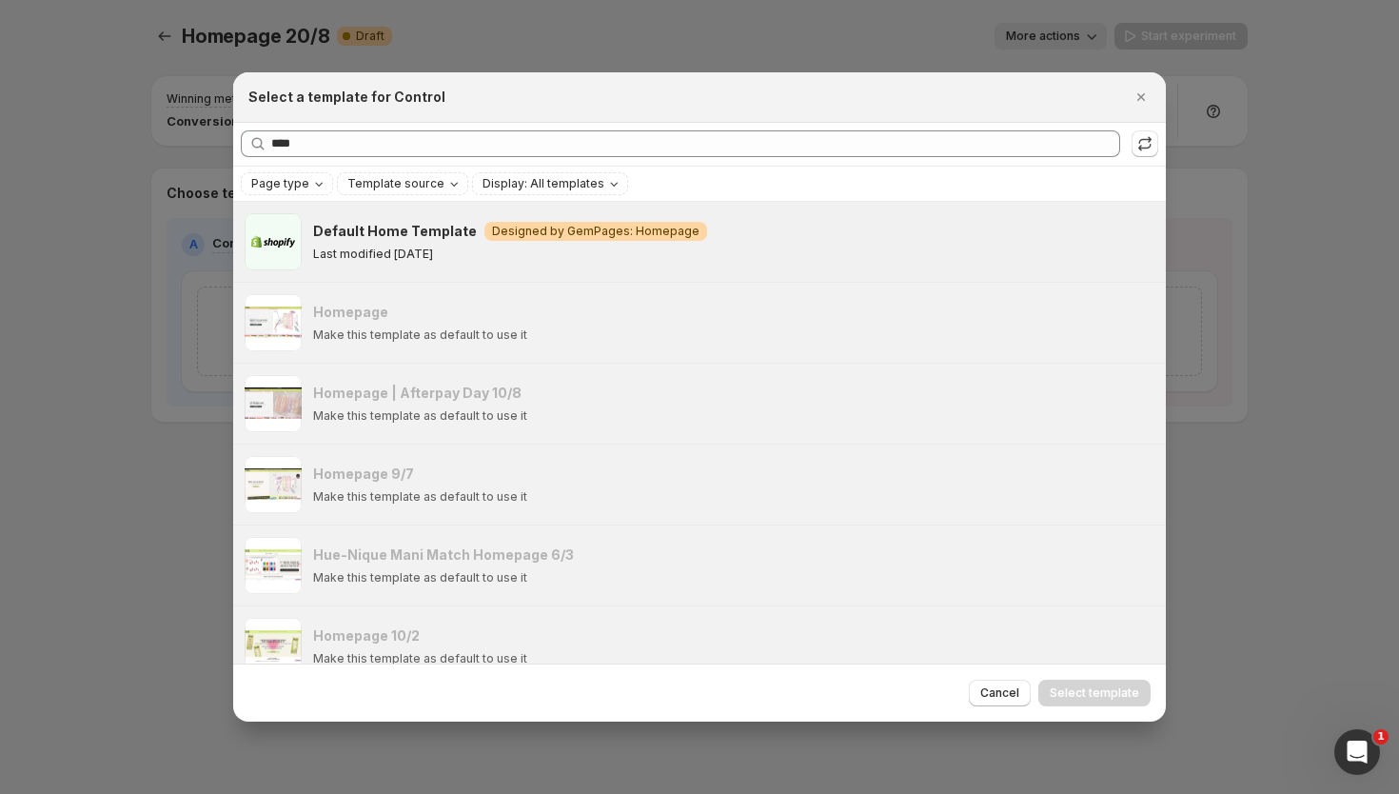
click at [494, 247] on div "Last modified [DATE]" at bounding box center [731, 254] width 836 height 15
click at [1087, 693] on span "Select template" at bounding box center [1094, 692] width 89 height 15
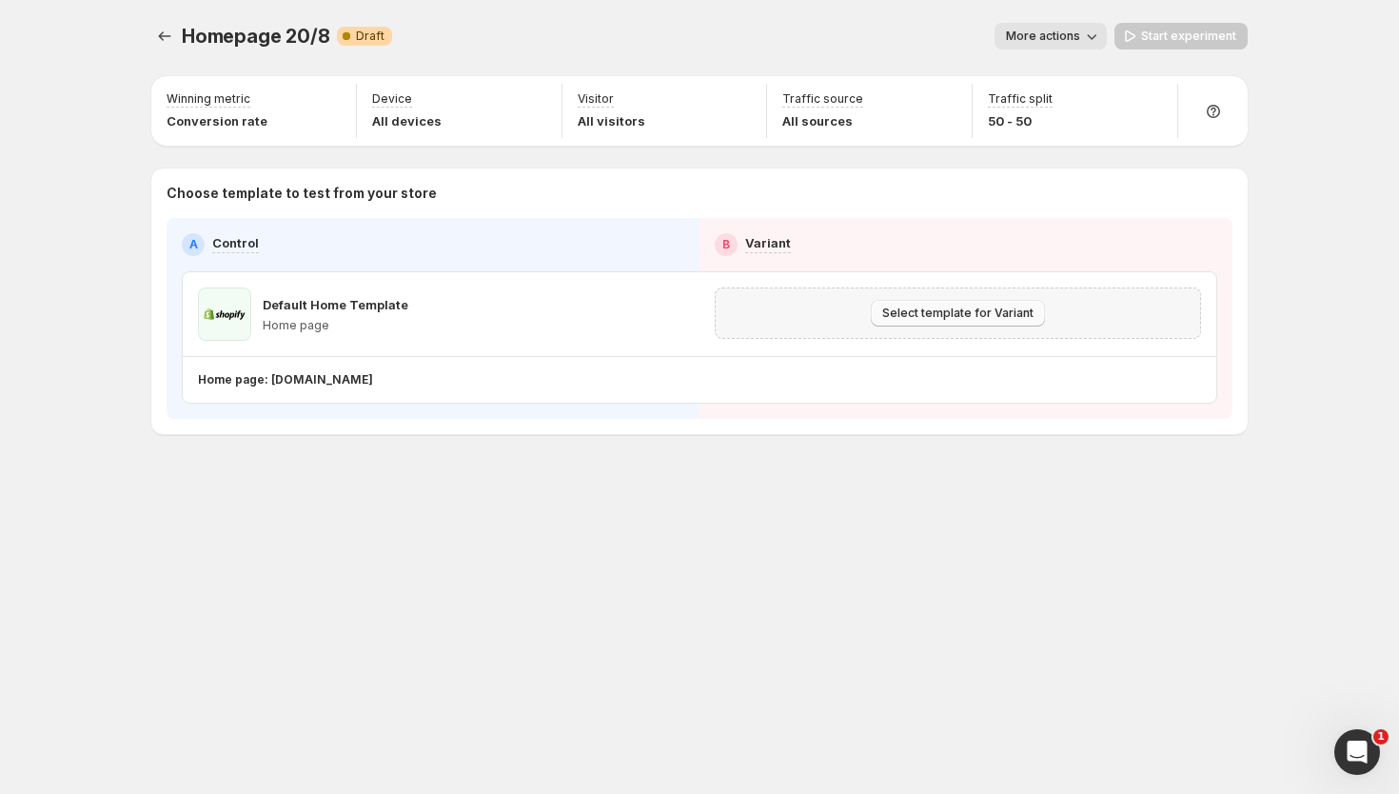
click at [955, 320] on span "Select template for Variant" at bounding box center [957, 313] width 151 height 15
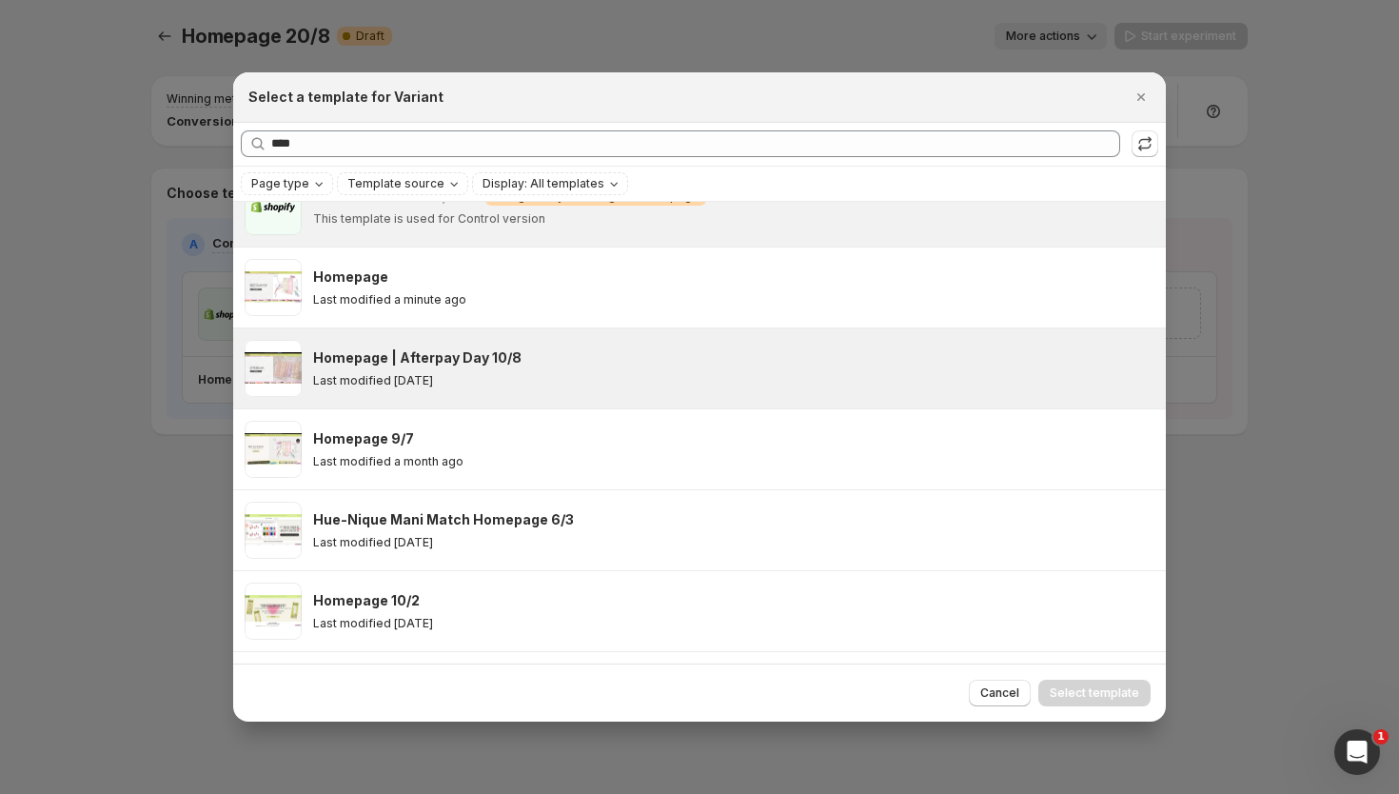
scroll to position [30, 0]
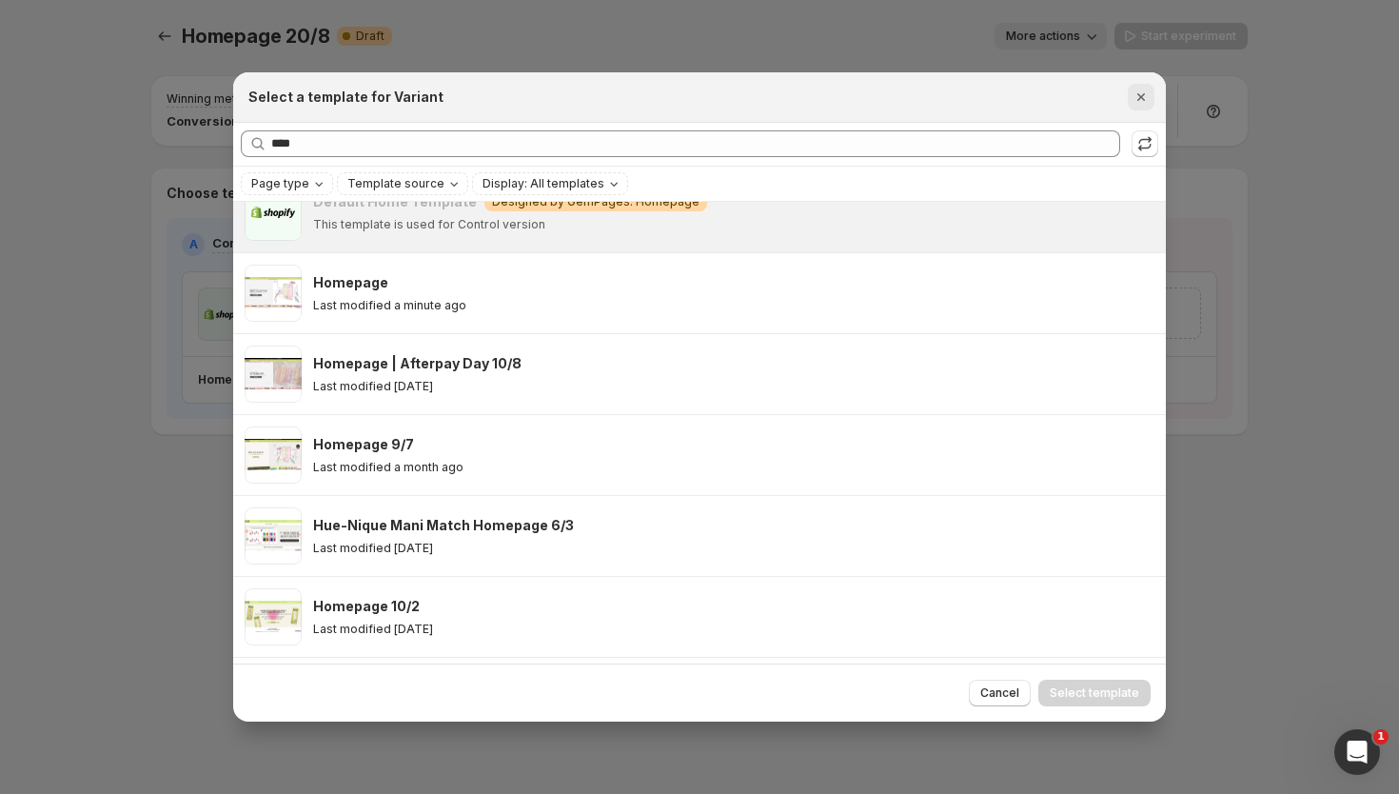
click at [1141, 97] on icon "Close" at bounding box center [1142, 97] width 8 height 8
